Goal: Find specific page/section: Find specific page/section

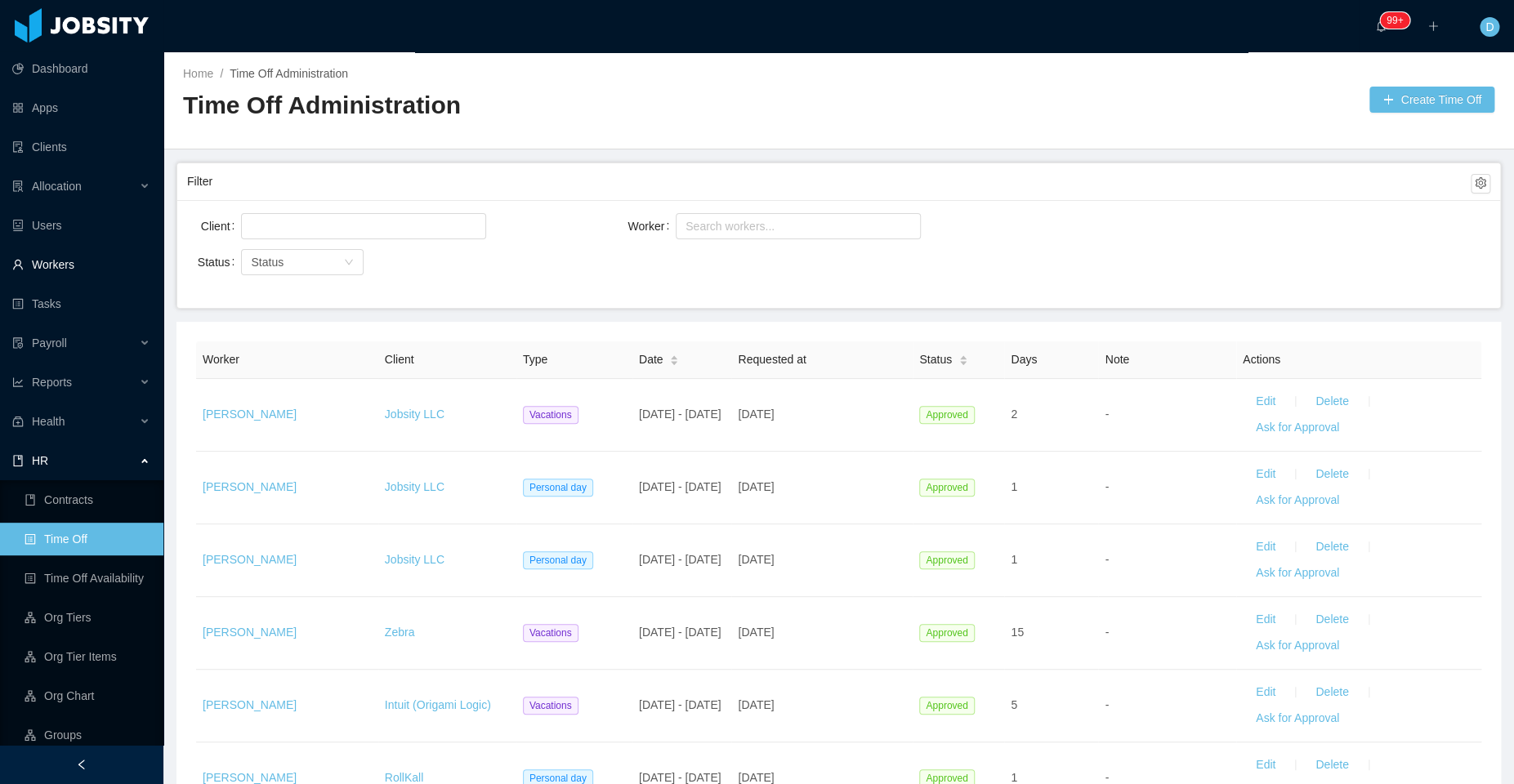
click at [87, 265] on link "Workers" at bounding box center [81, 265] width 138 height 33
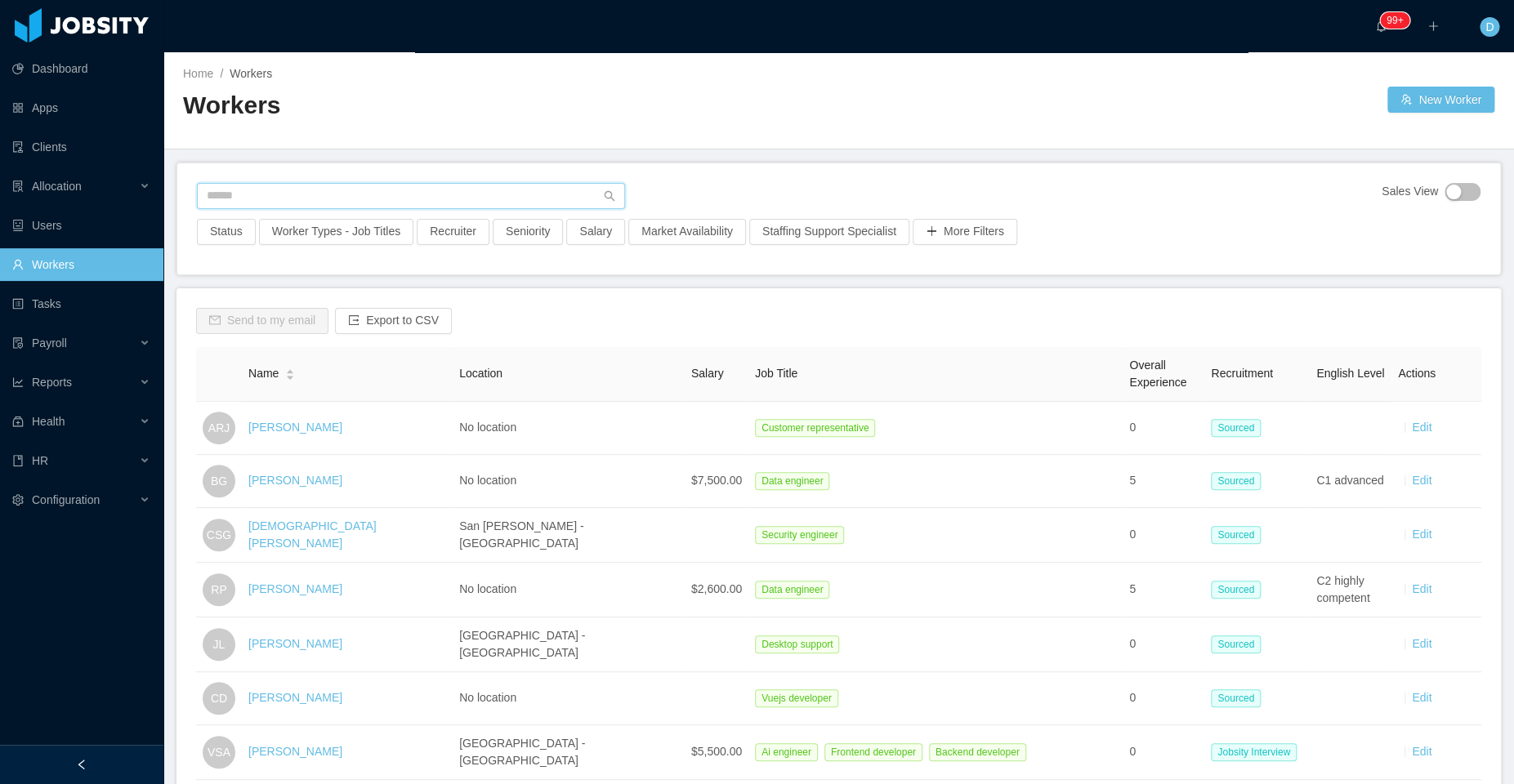
click at [378, 197] on input "text" at bounding box center [411, 196] width 428 height 26
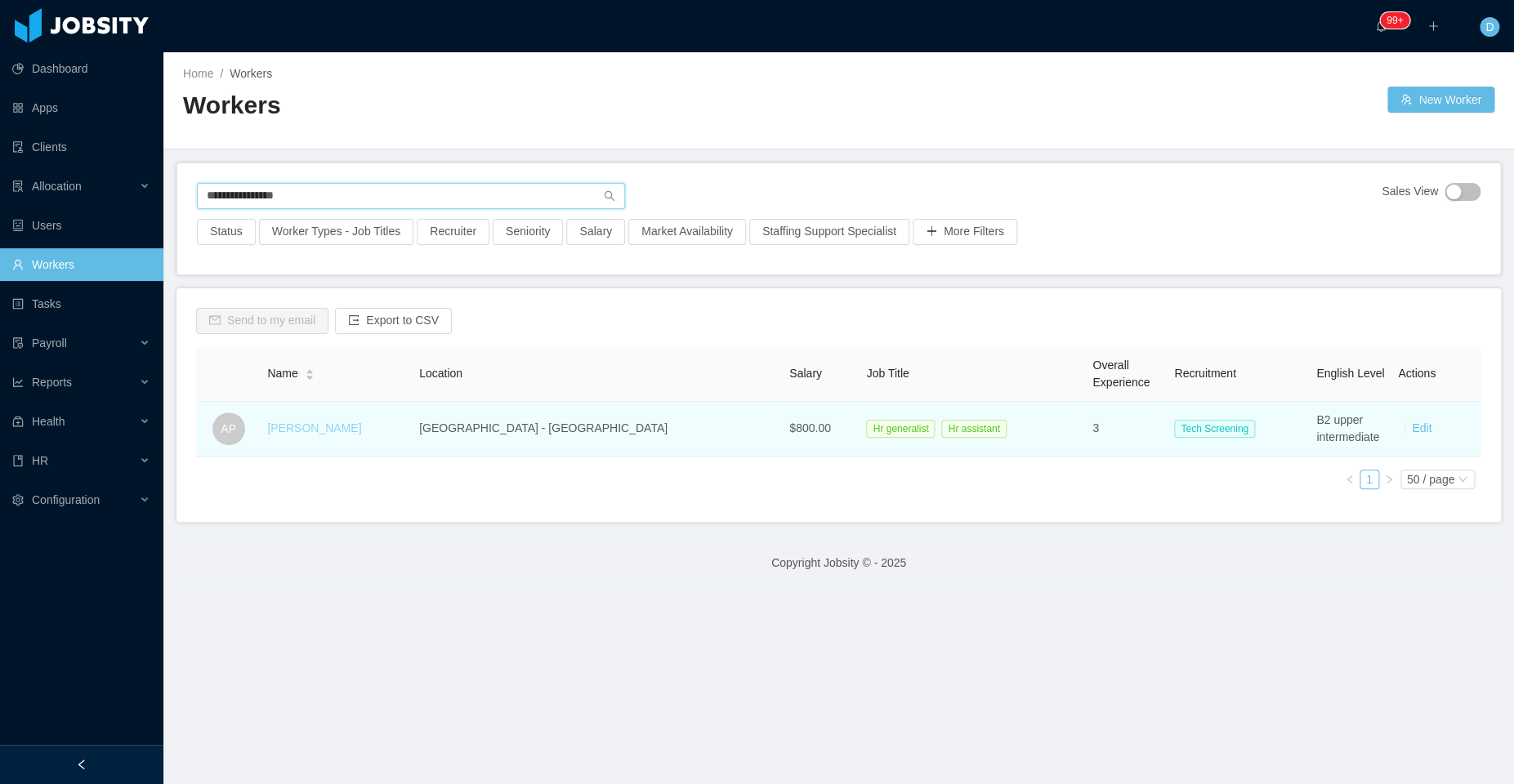
type input "**********"
click at [327, 428] on link "Arianna Portillo" at bounding box center [314, 427] width 94 height 13
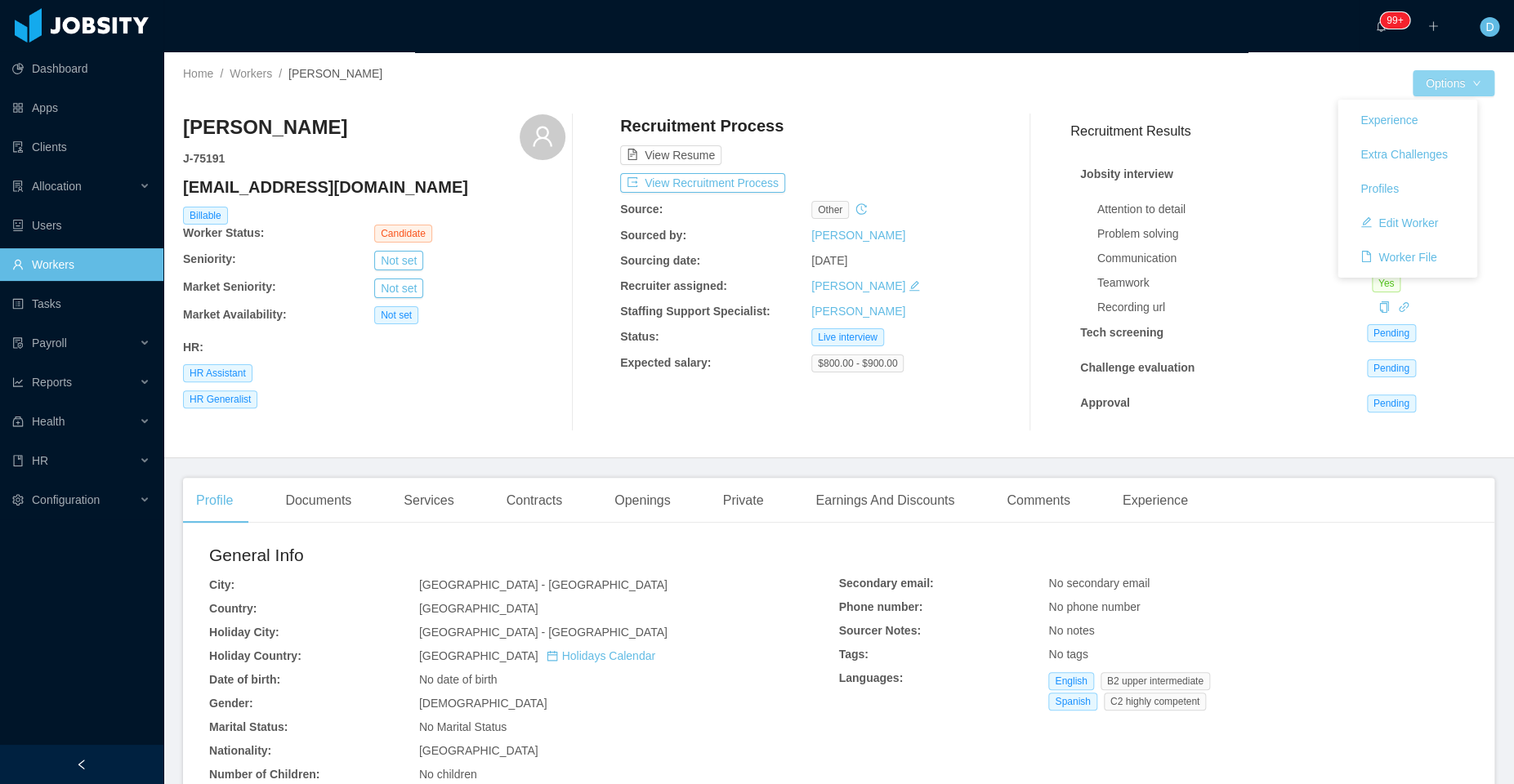
click at [1446, 85] on button "Options" at bounding box center [1454, 83] width 82 height 26
click at [1382, 229] on button "Edit Worker" at bounding box center [1398, 223] width 103 height 26
click at [835, 364] on span "$800.00 - $900.00" at bounding box center [857, 363] width 92 height 18
click at [866, 362] on span "$800.00 - $900.00" at bounding box center [857, 363] width 92 height 18
click at [669, 180] on button "View Recruitment Process" at bounding box center [703, 182] width 165 height 20
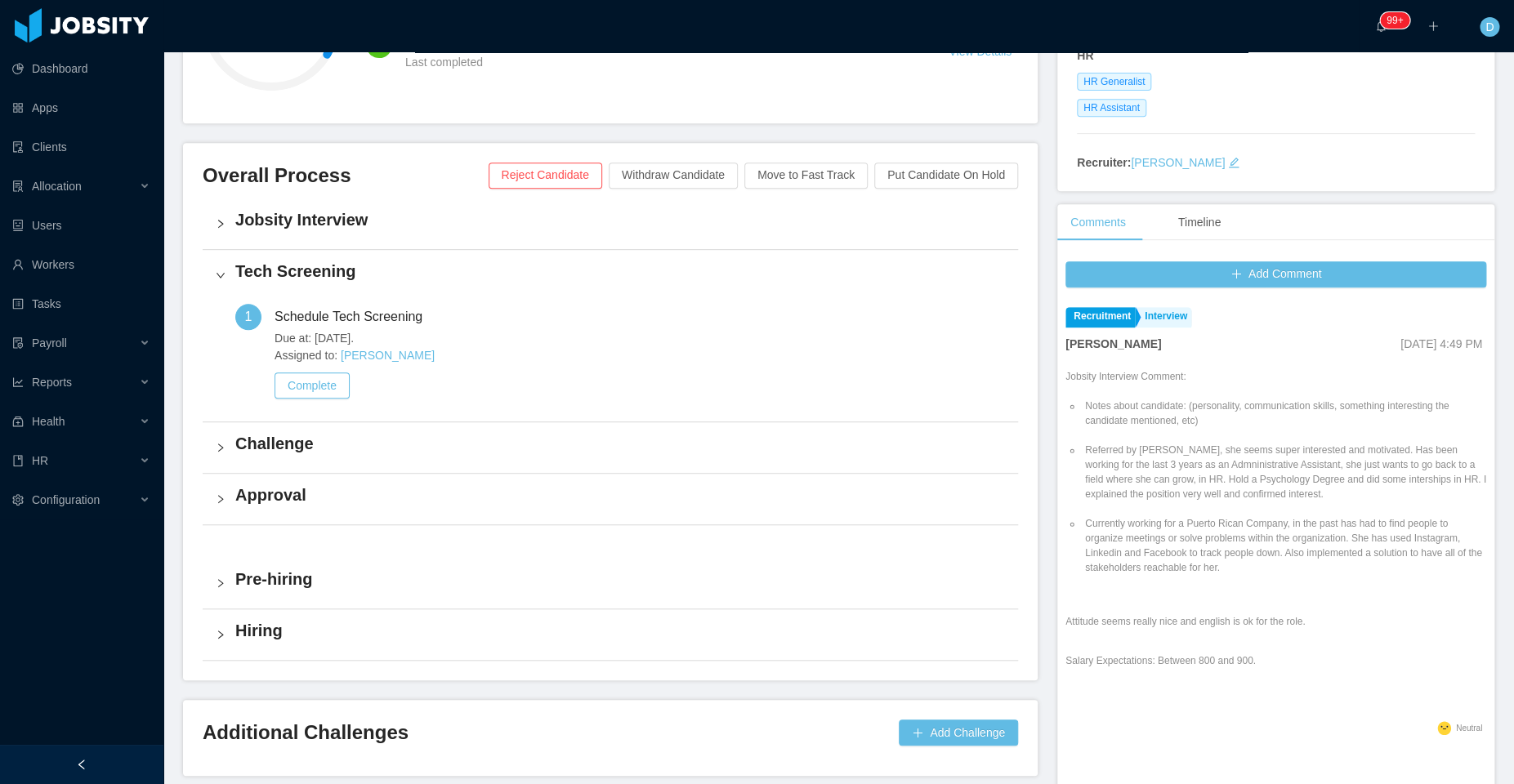
scroll to position [282, 0]
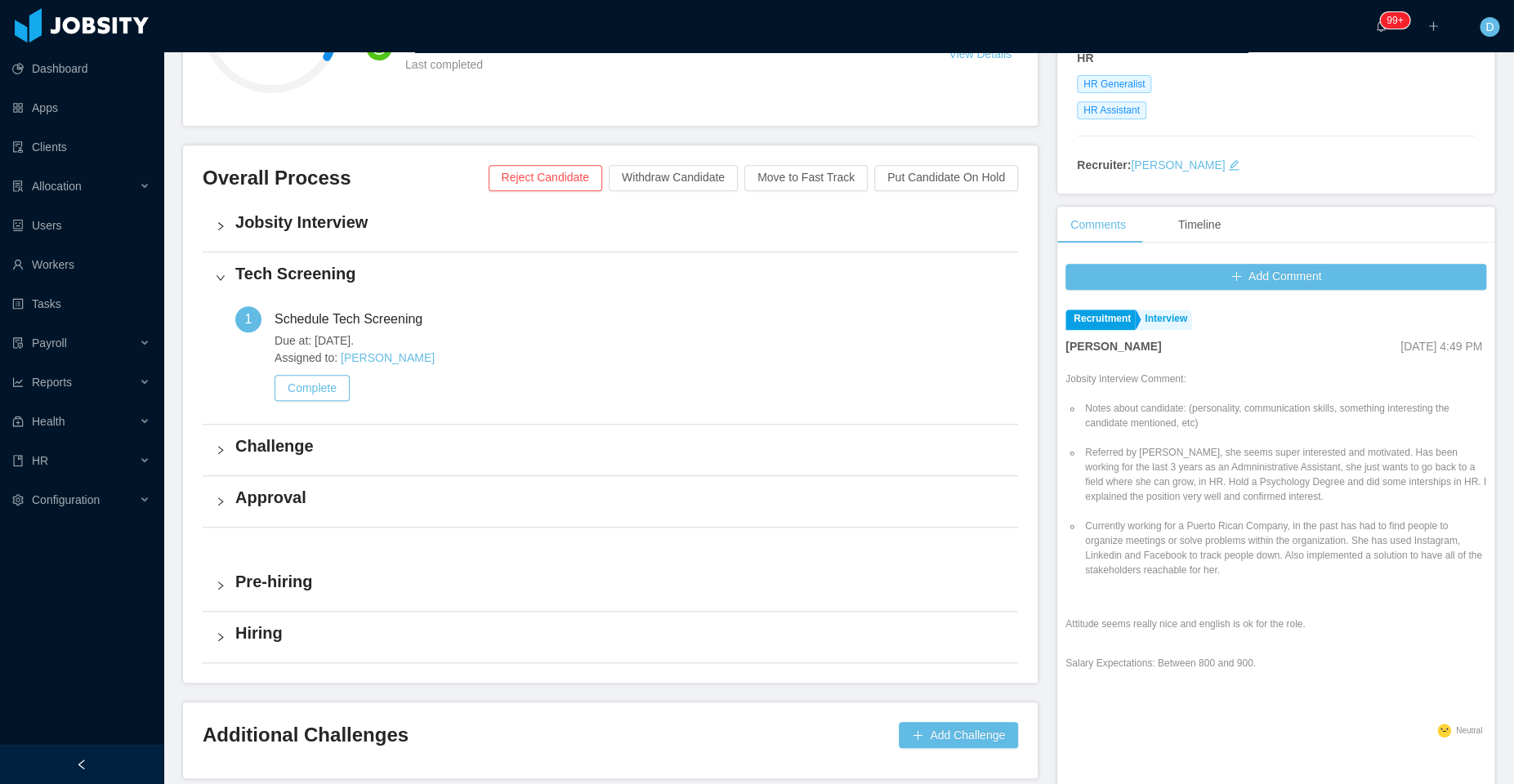
click at [214, 221] on div "Jobsity Interview" at bounding box center [610, 226] width 816 height 50
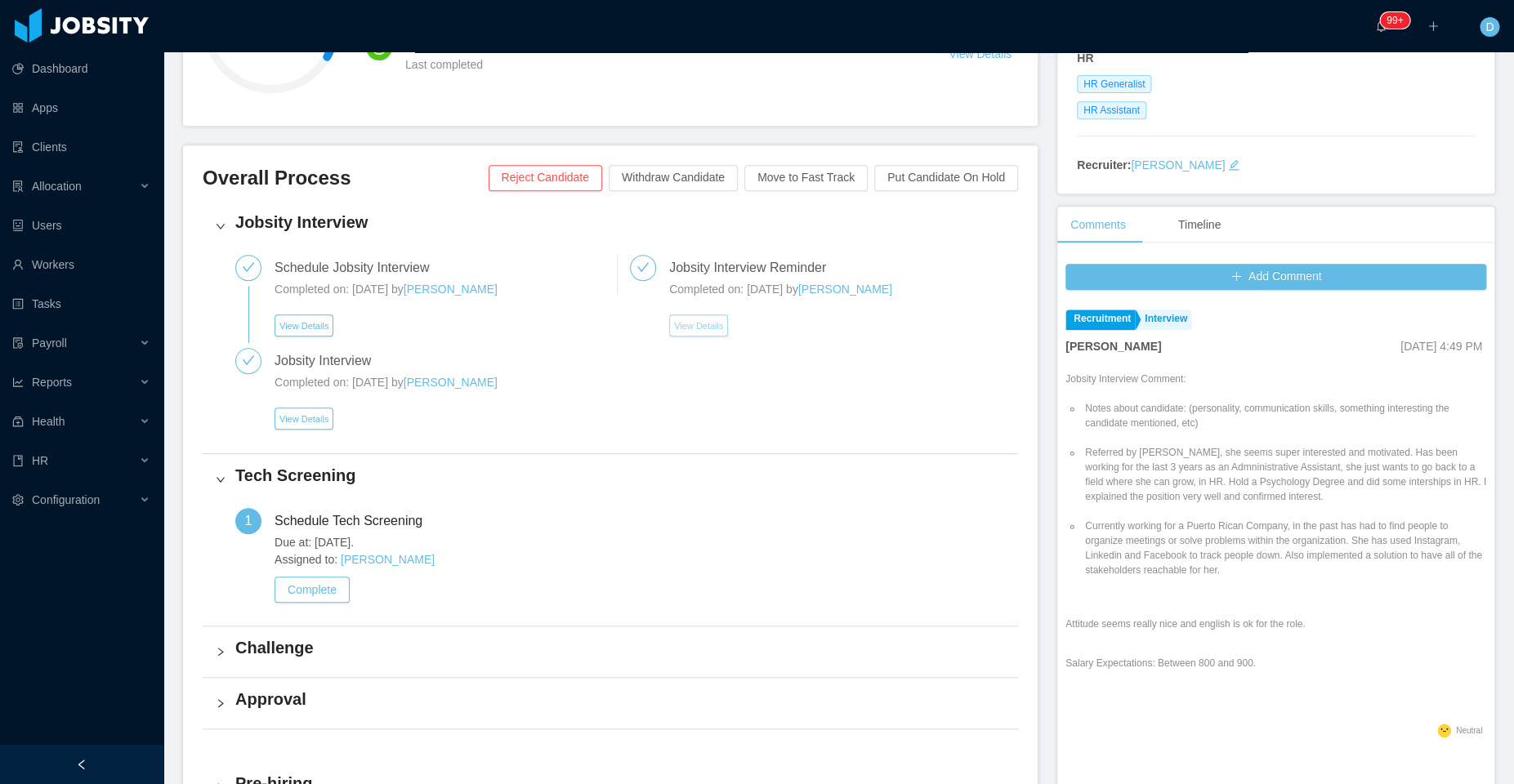
click at [683, 326] on button "View Details" at bounding box center [699, 325] width 59 height 22
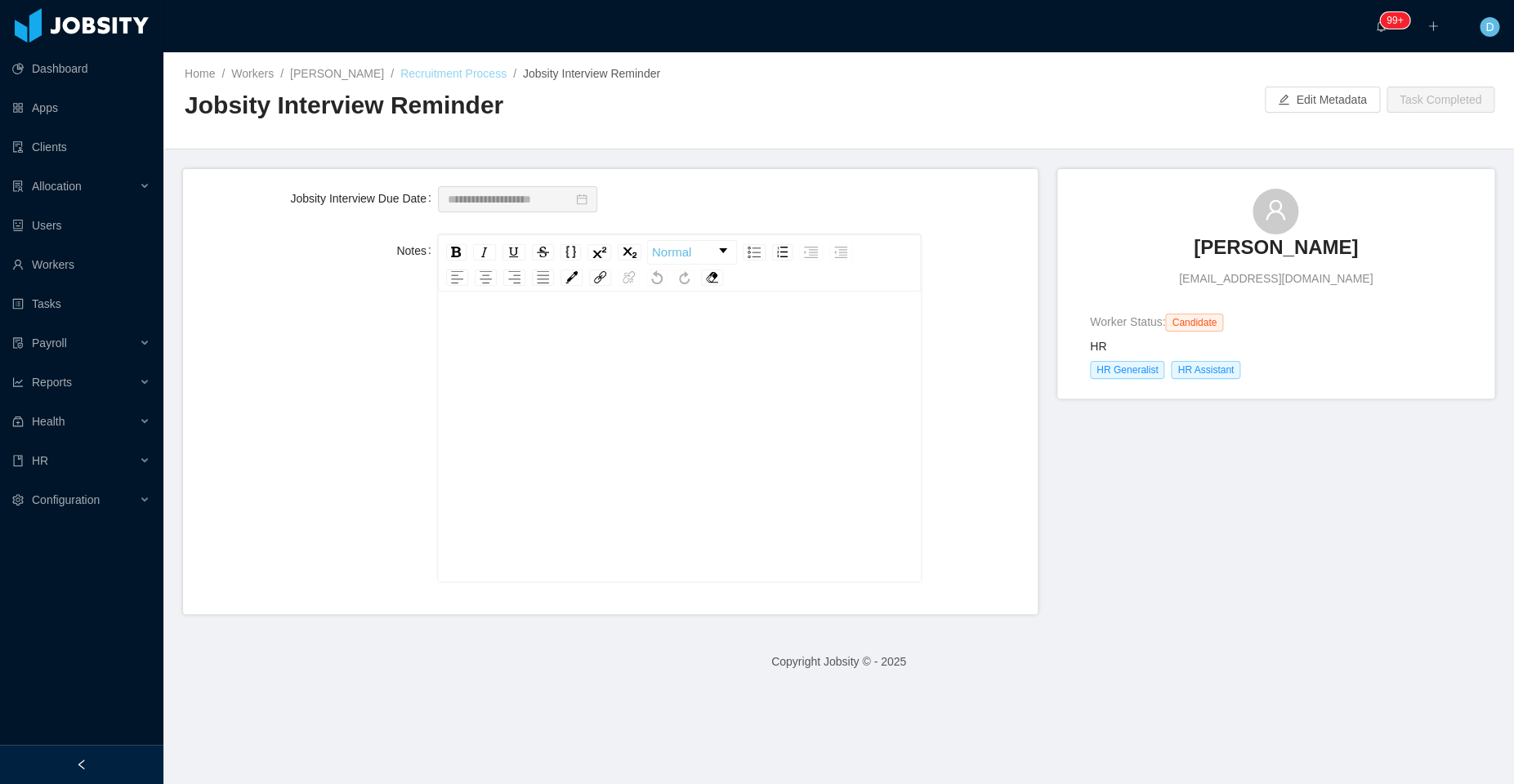
click at [433, 69] on link "Recruitment Process" at bounding box center [453, 73] width 106 height 13
